Goal: Transaction & Acquisition: Purchase product/service

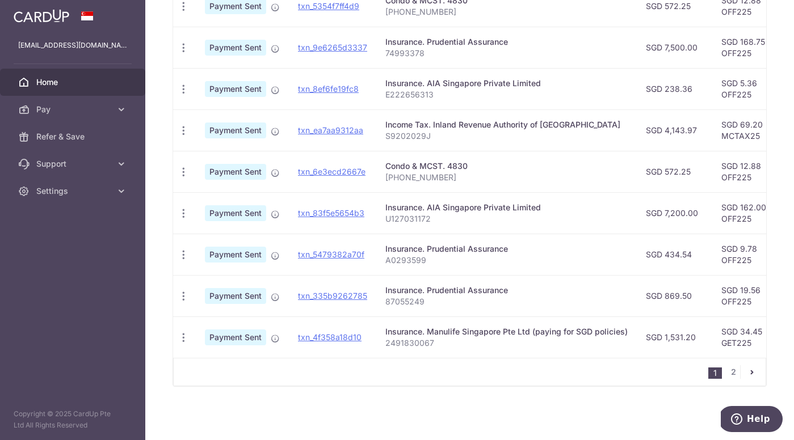
scroll to position [389, 0]
click at [124, 188] on icon at bounding box center [121, 191] width 11 height 11
click at [119, 165] on icon at bounding box center [121, 163] width 11 height 11
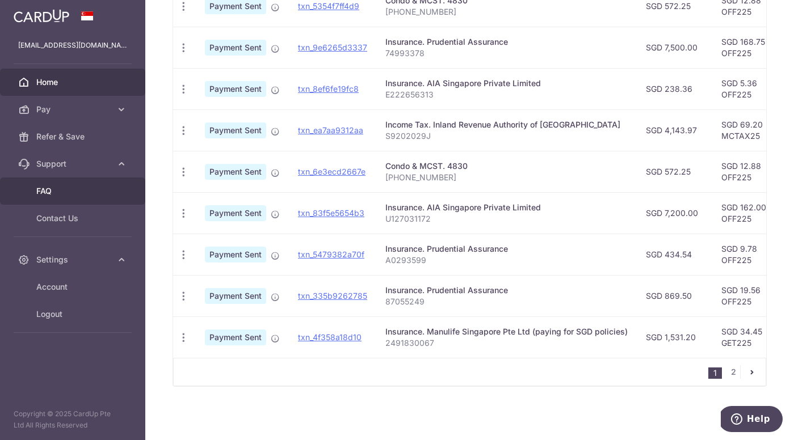
click at [43, 193] on span "FAQ" at bounding box center [73, 191] width 75 height 11
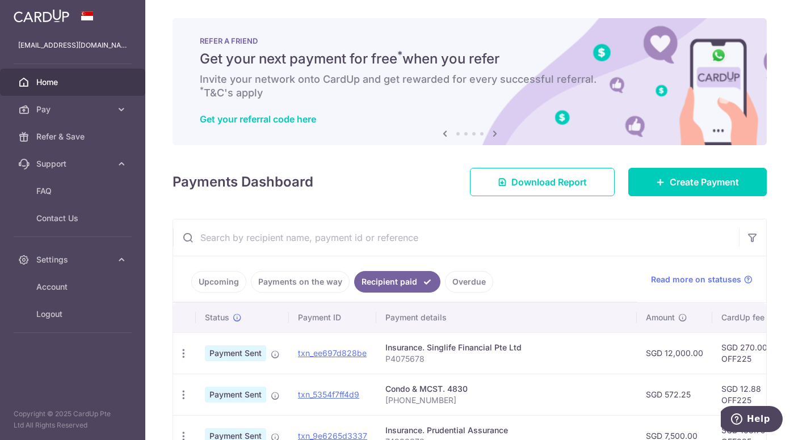
scroll to position [0, 0]
click at [687, 187] on span "Create Payment" at bounding box center [704, 182] width 69 height 14
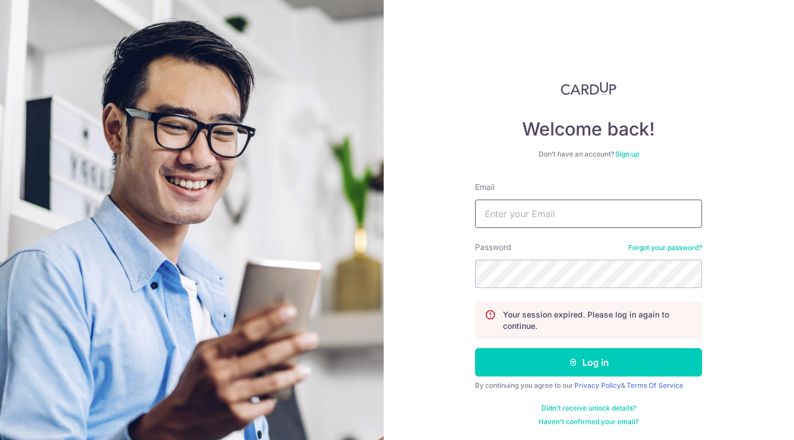
click at [612, 212] on input "Email" at bounding box center [588, 214] width 227 height 28
type input "[EMAIL_ADDRESS][DOMAIN_NAME]"
click at [589, 363] on button "Log in" at bounding box center [588, 362] width 227 height 28
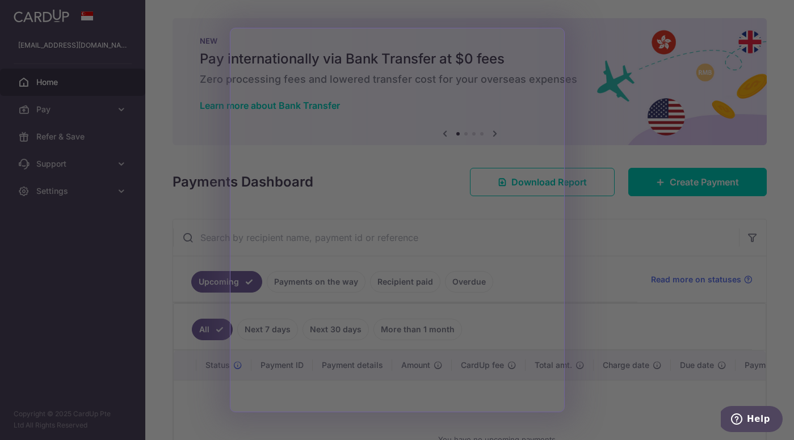
click at [644, 303] on div at bounding box center [401, 222] width 802 height 445
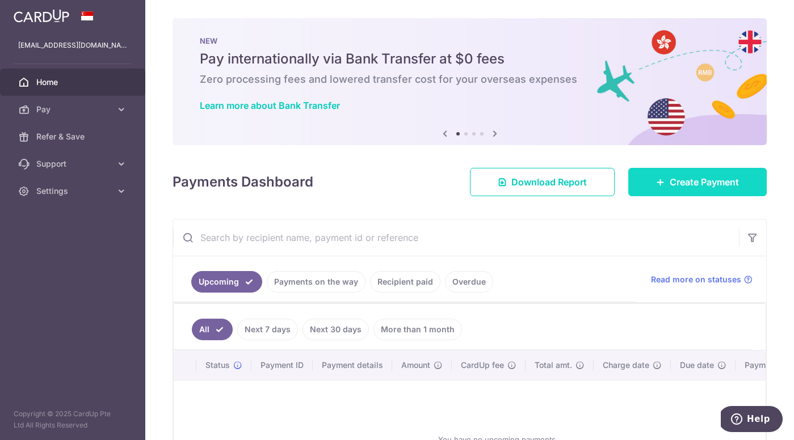
click at [666, 170] on link "Create Payment" at bounding box center [697, 182] width 138 height 28
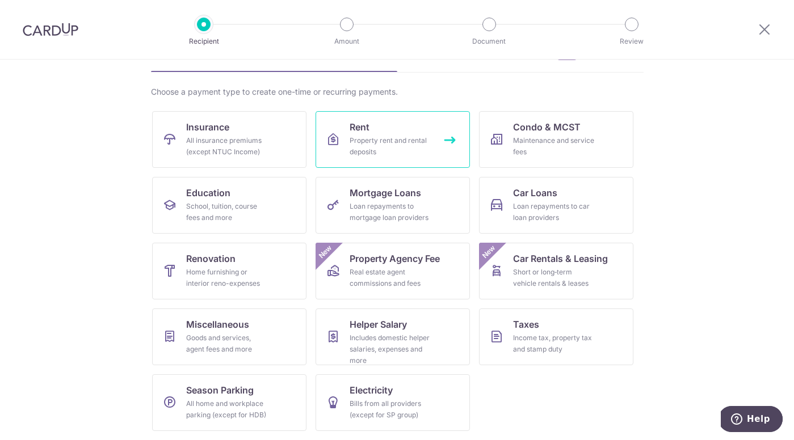
scroll to position [68, 0]
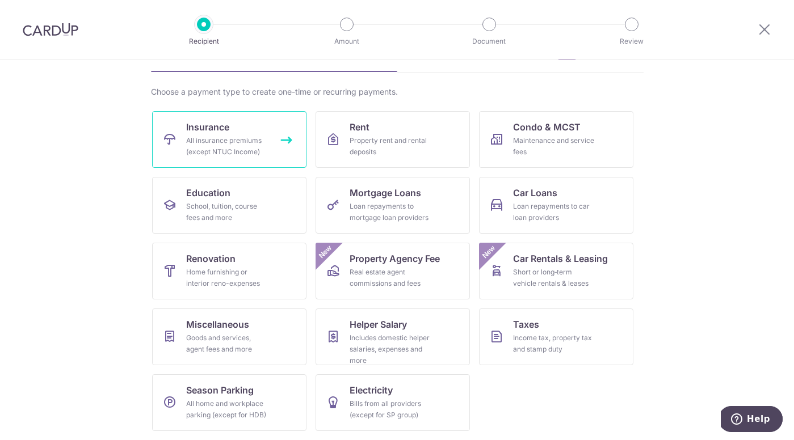
click at [255, 130] on link "Insurance All insurance premiums (except NTUC Income)" at bounding box center [229, 139] width 154 height 57
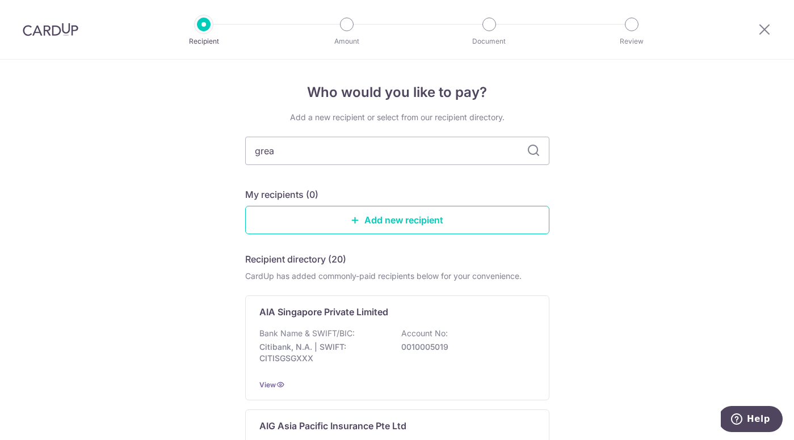
type input "great"
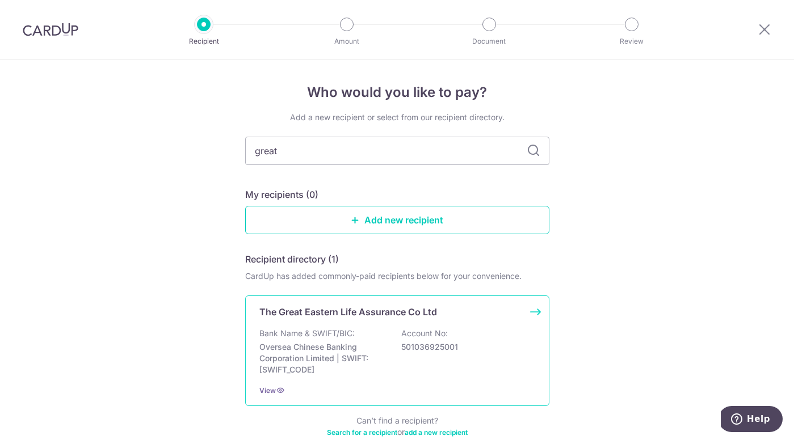
click at [296, 350] on p "Oversea Chinese Banking Corporation Limited | SWIFT: OCBCSGSGXXX" at bounding box center [322, 359] width 127 height 34
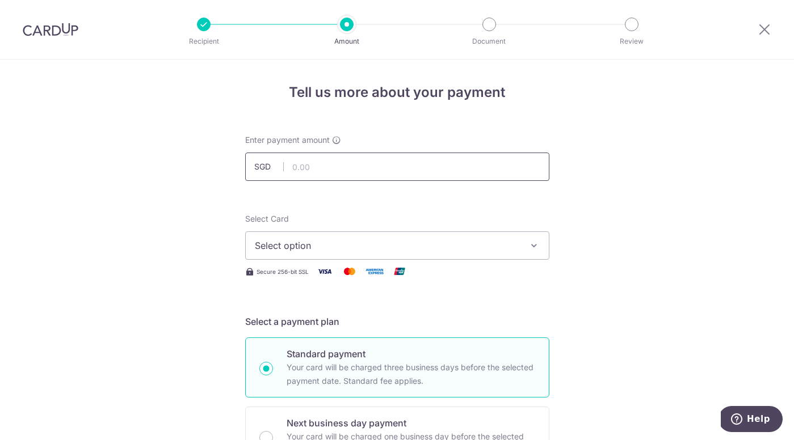
click at [360, 158] on input "text" at bounding box center [397, 167] width 304 height 28
type input "2,140.50"
click at [416, 252] on span "Select option" at bounding box center [387, 246] width 264 height 14
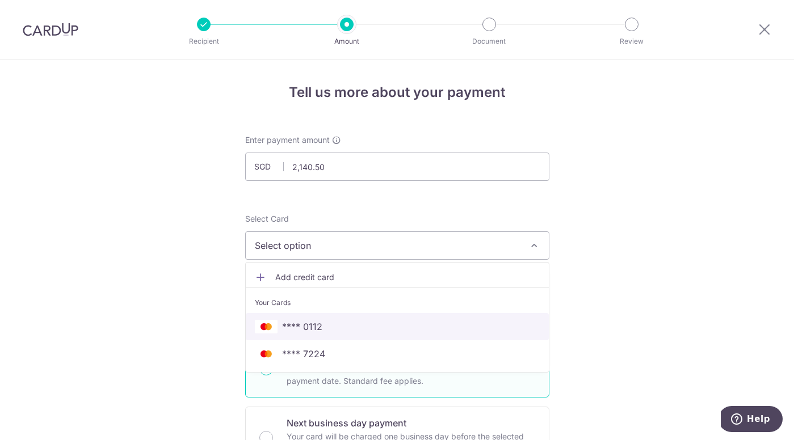
click at [379, 329] on span "**** 0112" at bounding box center [397, 327] width 285 height 14
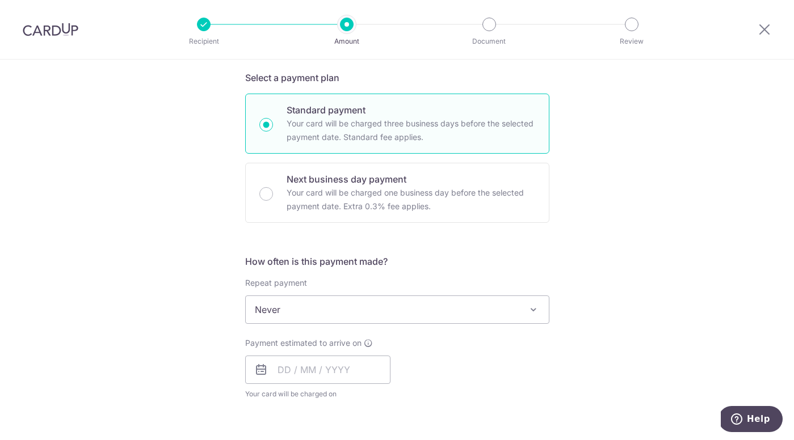
scroll to position [246, 0]
click at [335, 364] on input "text" at bounding box center [317, 368] width 145 height 28
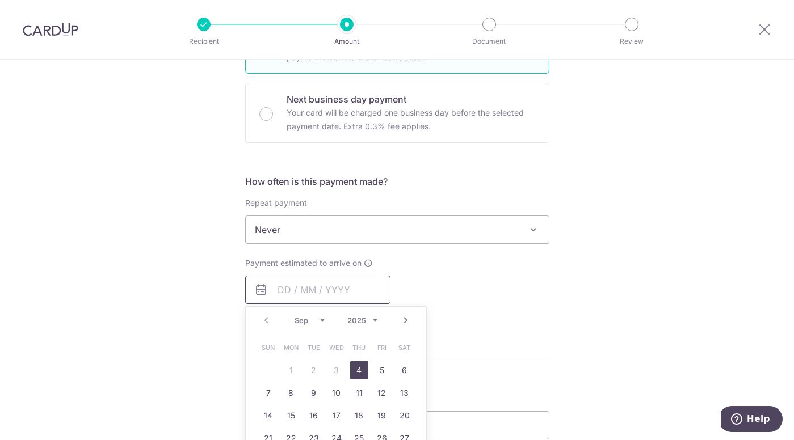
scroll to position [330, 0]
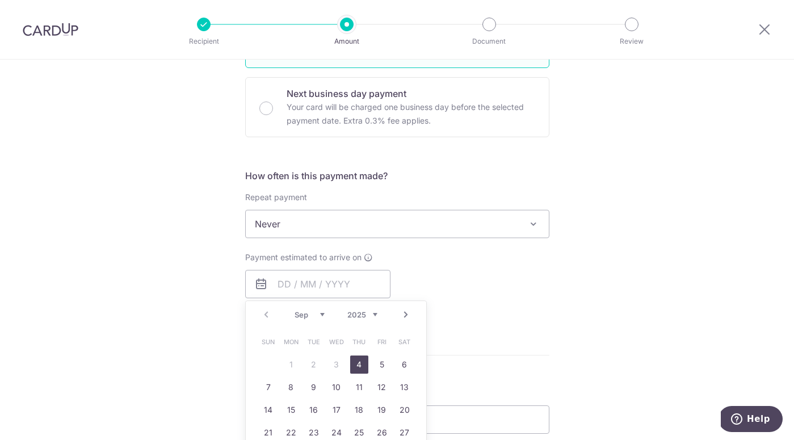
click at [353, 365] on link "4" at bounding box center [359, 365] width 18 height 18
type input "04/09/2025"
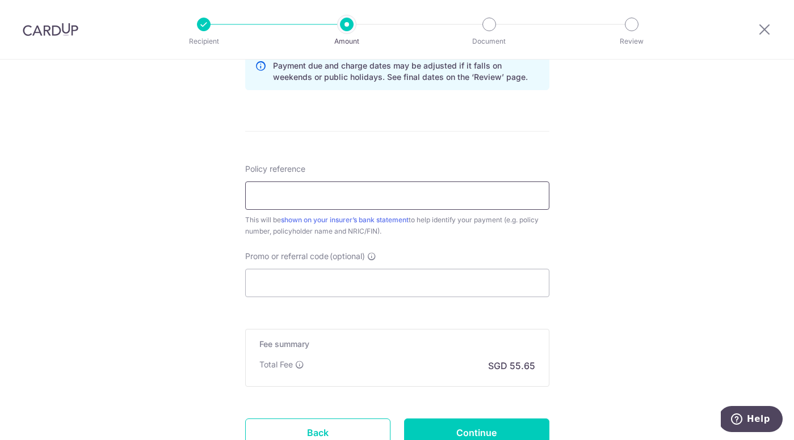
scroll to position [601, 0]
click at [471, 209] on input "Policy reference" at bounding box center [397, 195] width 304 height 28
paste input "0074689603"
type input "0074689603"
click at [429, 287] on input "Promo or referral code (optional)" at bounding box center [397, 282] width 304 height 28
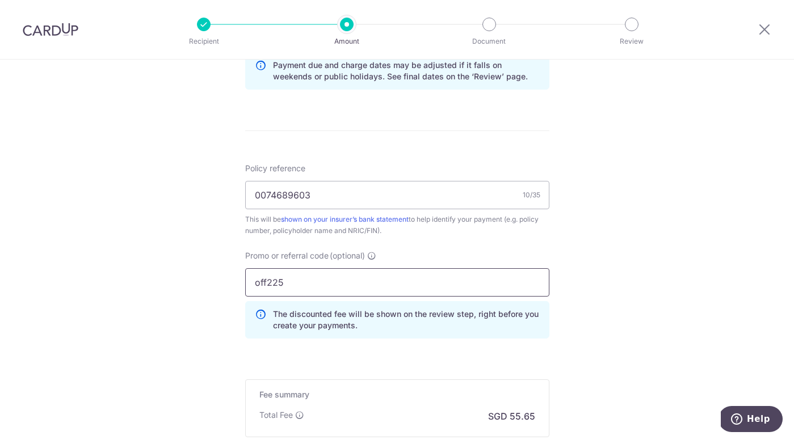
type input "off225"
click at [661, 325] on div "Tell us more about your payment Enter payment amount SGD 2,140.50 2140.50 Selec…" at bounding box center [397, 21] width 794 height 1124
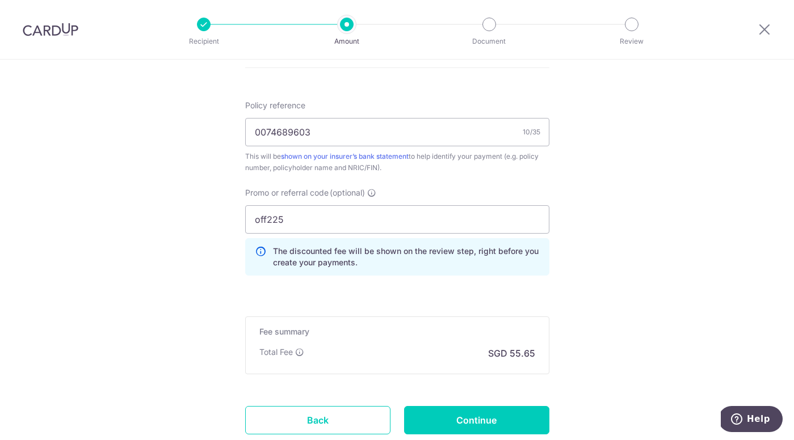
scroll to position [641, 0]
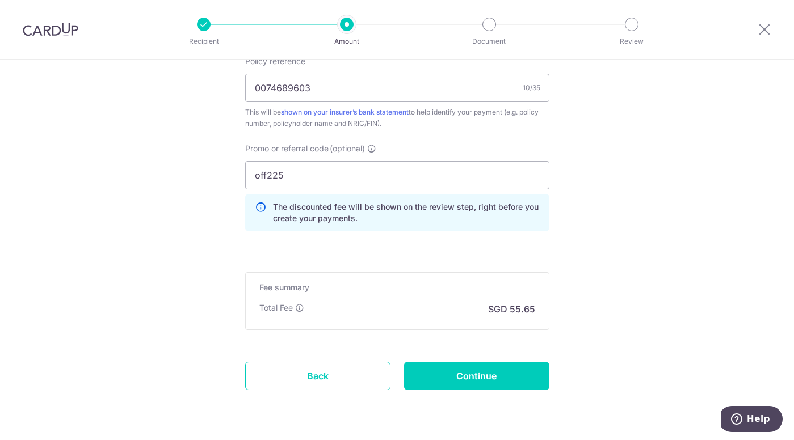
scroll to position [719, 0]
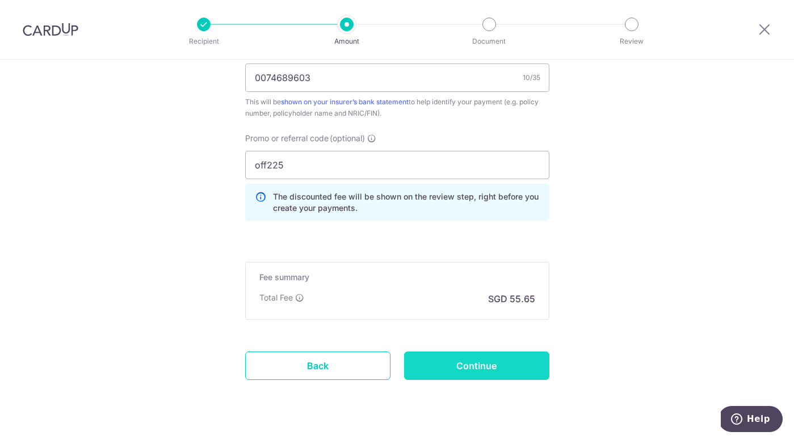
click at [490, 377] on input "Continue" at bounding box center [476, 366] width 145 height 28
type input "Create Schedule"
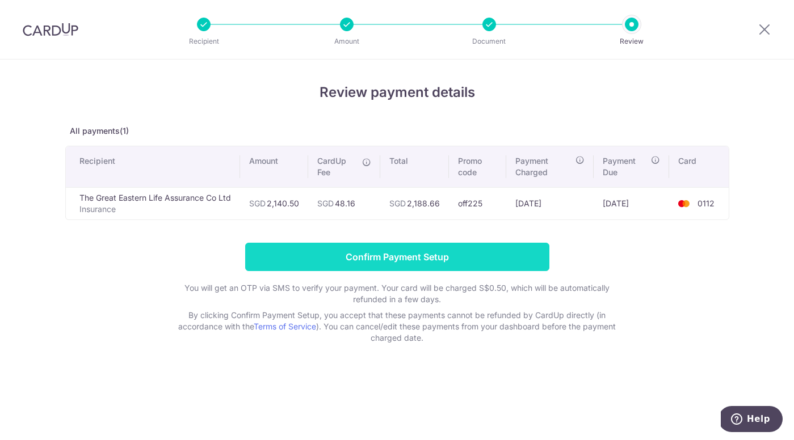
click at [422, 251] on input "Confirm Payment Setup" at bounding box center [397, 257] width 304 height 28
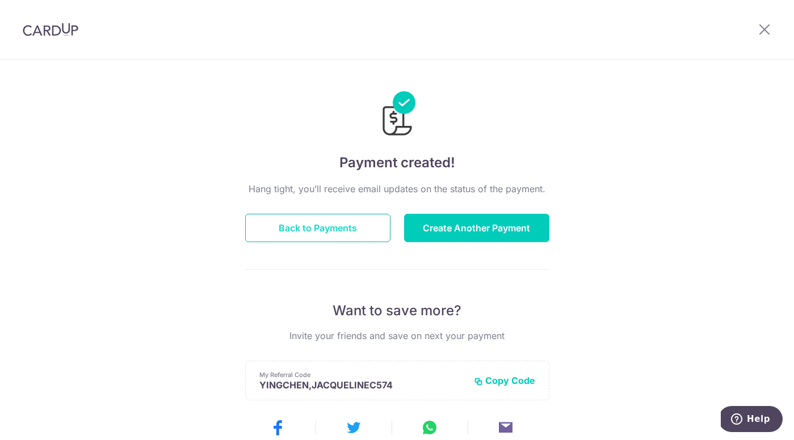
click at [334, 225] on button "Back to Payments" at bounding box center [317, 228] width 145 height 28
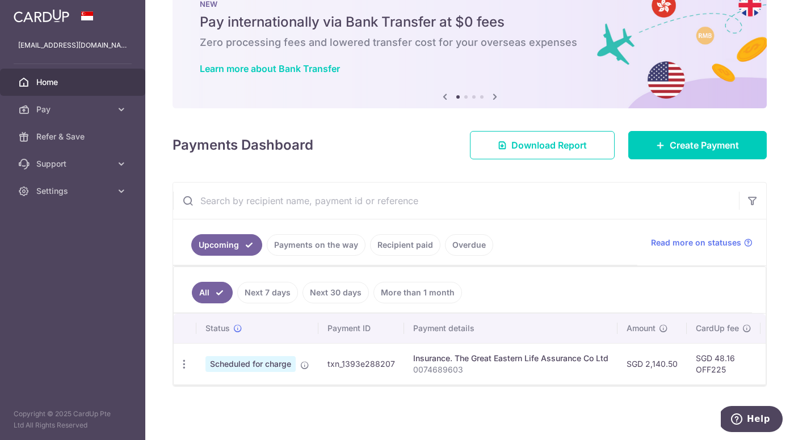
scroll to position [37, 0]
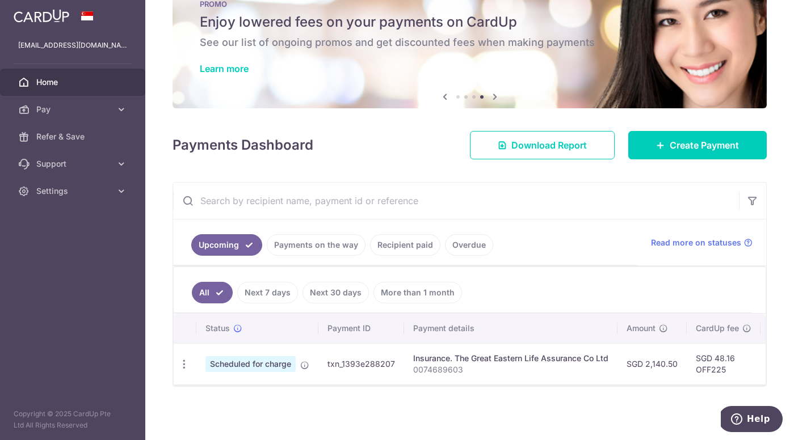
click at [457, 245] on link "Overdue" at bounding box center [469, 245] width 48 height 22
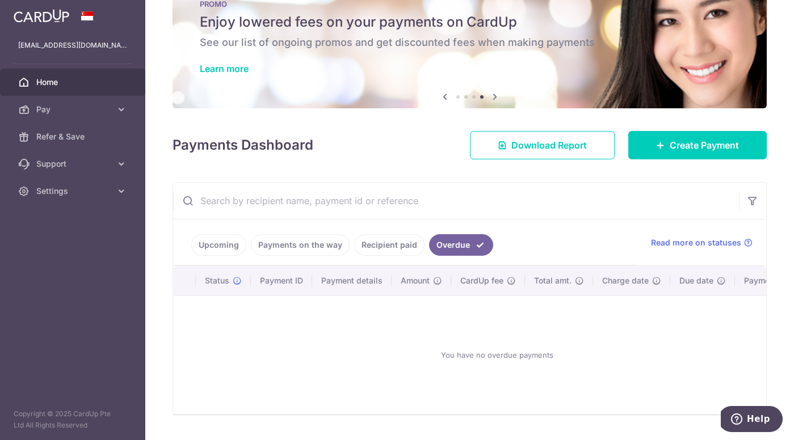
scroll to position [27, 0]
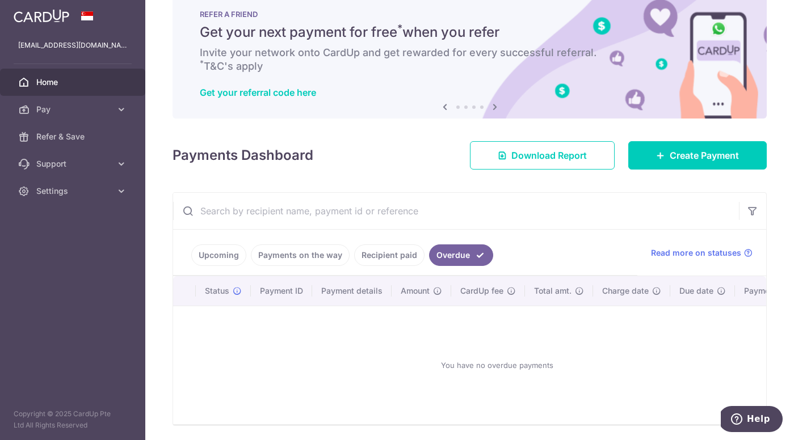
click at [404, 260] on link "Recipient paid" at bounding box center [389, 256] width 70 height 22
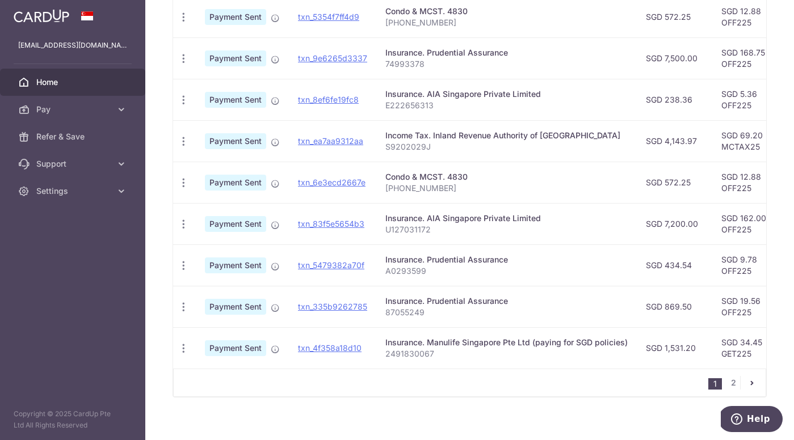
scroll to position [381, 0]
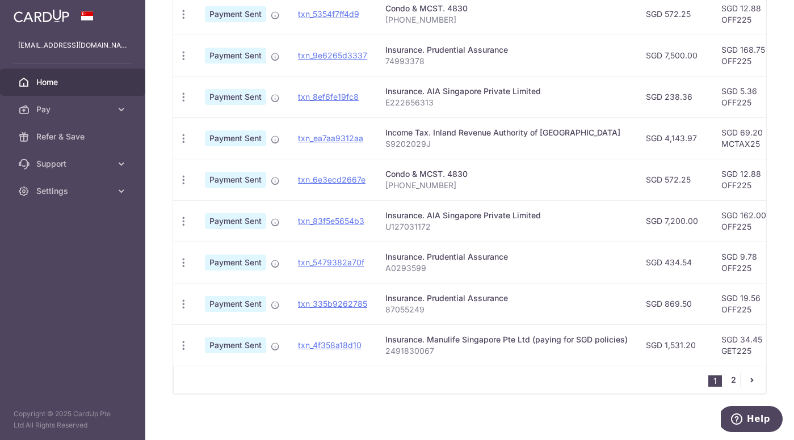
click at [734, 379] on link "2" at bounding box center [733, 380] width 14 height 14
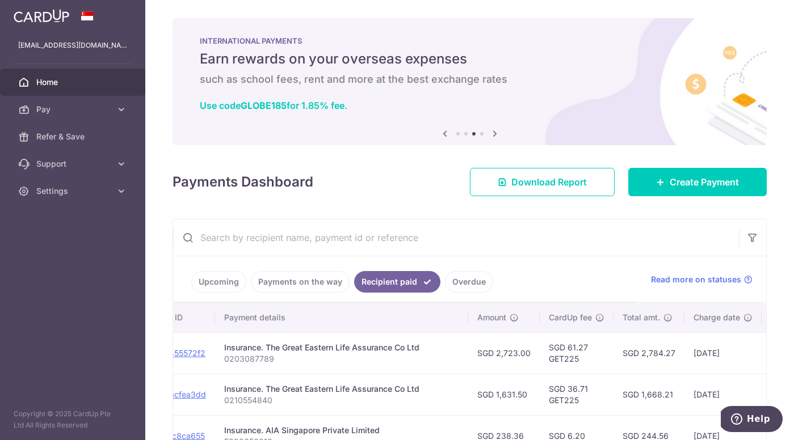
scroll to position [0, 0]
